Goal: Complete application form

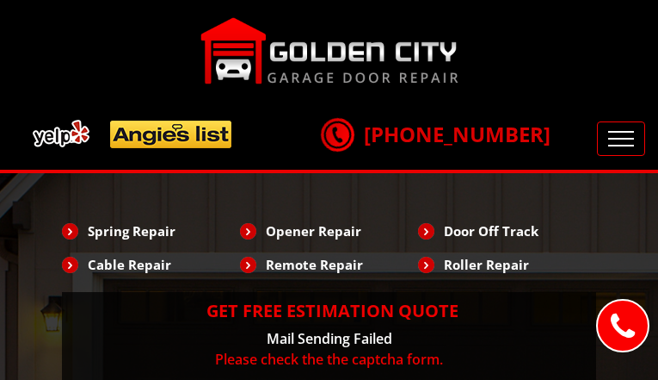
type input "jBokZDimN"
type input "3447156746"
type input "[EMAIL_ADDRESS][DOMAIN_NAME]"
type input "yyjqlgYvhC"
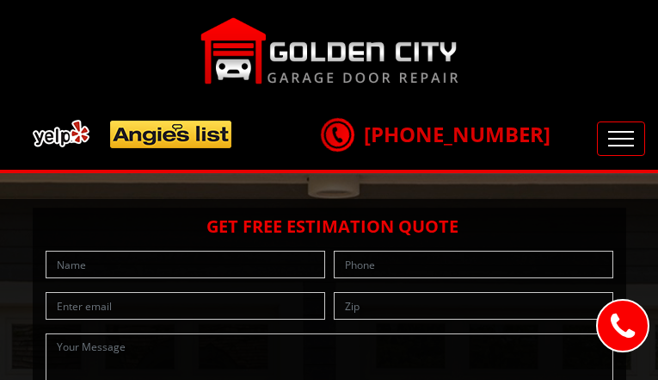
type input "rpqidlqRFUWpYhUJ"
type input "7866232816"
type input "[EMAIL_ADDRESS][DOMAIN_NAME]"
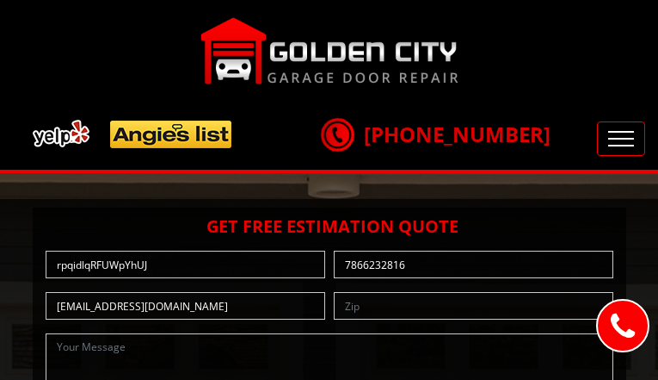
type input "oKQcqJoN"
